Goal: Information Seeking & Learning: Understand process/instructions

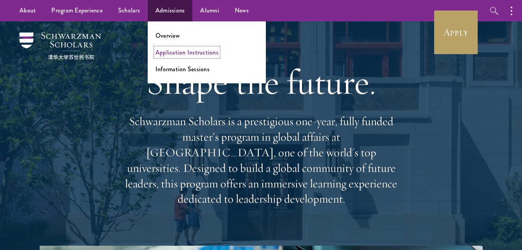
click at [186, 55] on link "Application Instructions" at bounding box center [187, 52] width 63 height 9
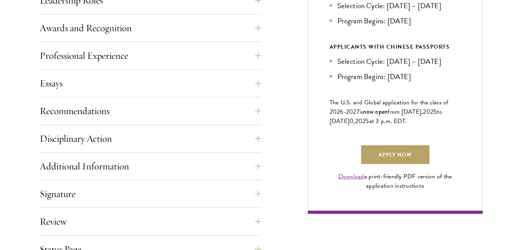
scroll to position [485, 0]
click at [260, 112] on button "Recommendations" at bounding box center [156, 110] width 222 height 19
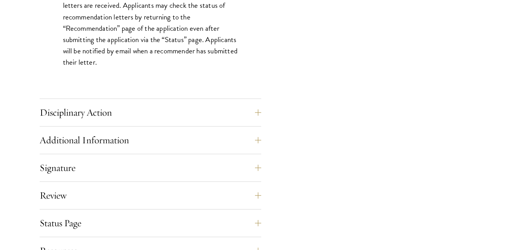
scroll to position [1150, 0]
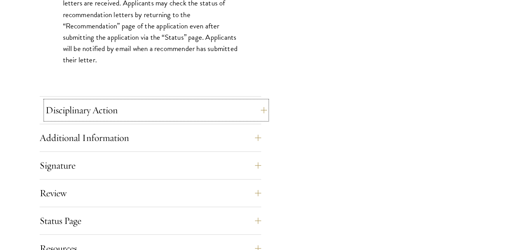
click at [262, 107] on button "Disciplinary Action" at bounding box center [156, 110] width 222 height 19
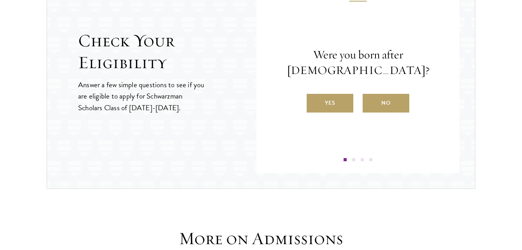
scroll to position [933, 0]
click at [330, 107] on label "Yes" at bounding box center [330, 102] width 47 height 19
click at [314, 101] on input "Yes" at bounding box center [310, 97] width 7 height 7
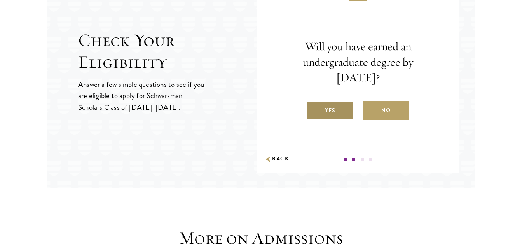
click at [341, 109] on label "Yes" at bounding box center [330, 110] width 47 height 19
click at [314, 109] on input "Yes" at bounding box center [310, 105] width 7 height 7
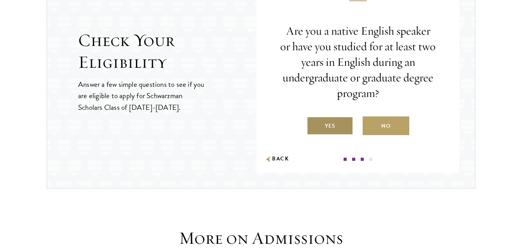
click at [333, 117] on label "Yes" at bounding box center [330, 125] width 47 height 19
click at [314, 117] on input "Yes" at bounding box center [310, 120] width 7 height 7
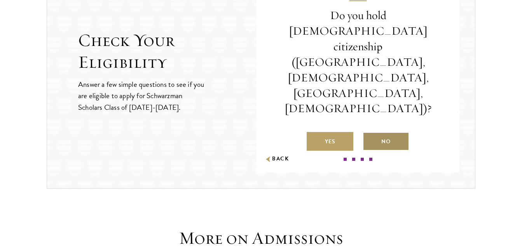
click at [387, 132] on label "No" at bounding box center [386, 141] width 47 height 19
click at [370, 133] on input "No" at bounding box center [366, 136] width 7 height 7
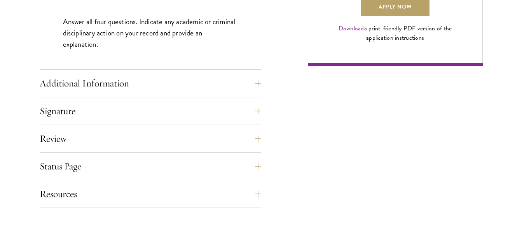
scroll to position [637, 0]
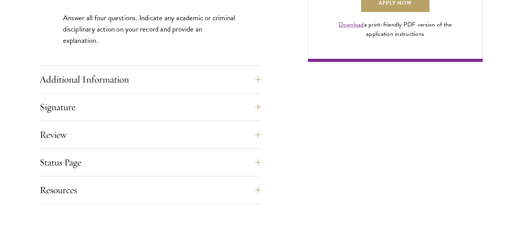
click at [261, 80] on button "Additional Information" at bounding box center [156, 79] width 222 height 19
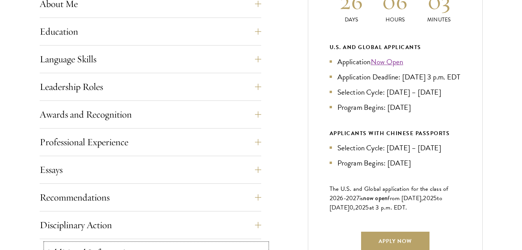
scroll to position [404, 0]
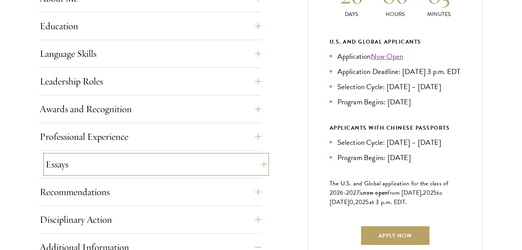
click at [256, 161] on button "Essays" at bounding box center [156, 164] width 222 height 19
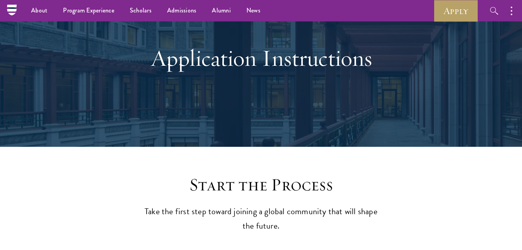
scroll to position [0, 0]
